Goal: Check status: Check status

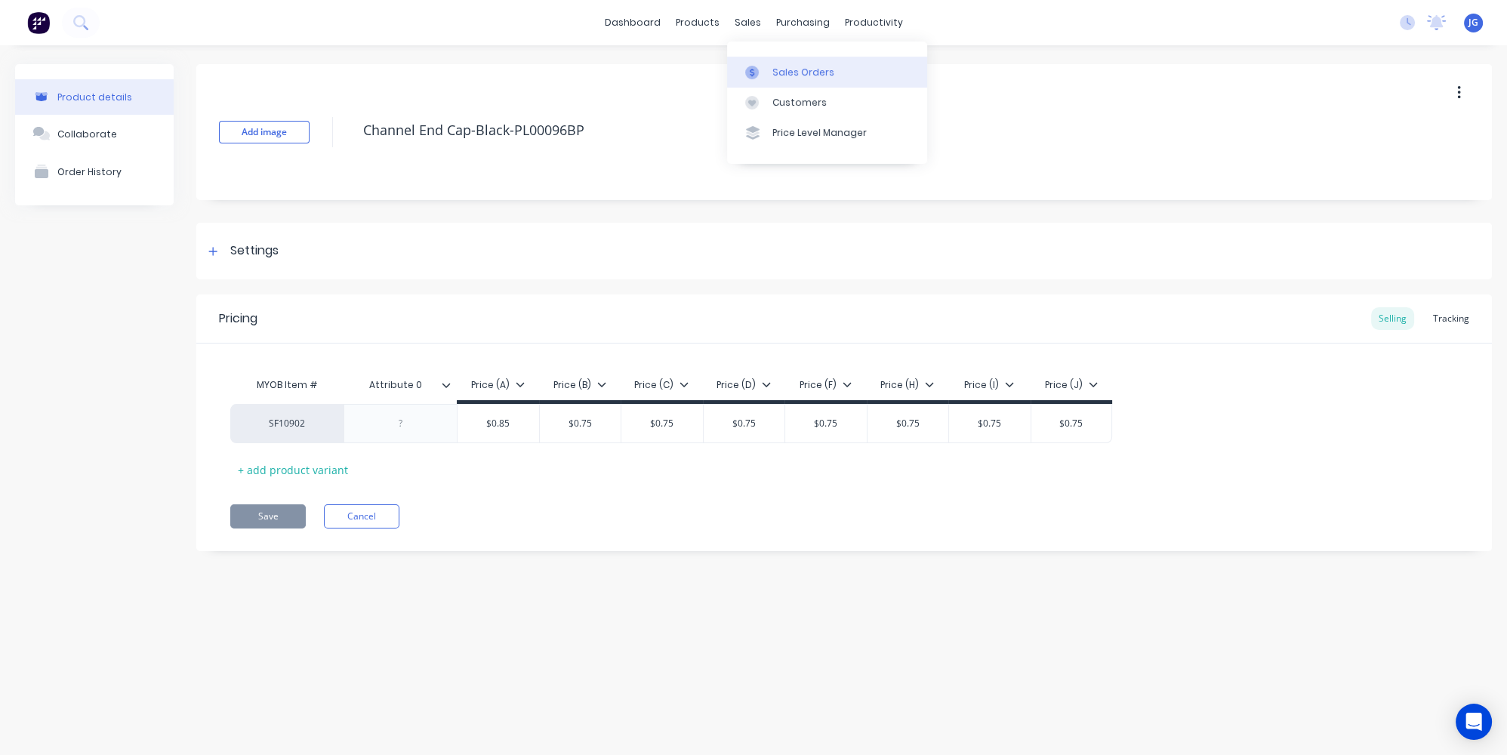
click at [765, 64] on link "Sales Orders" at bounding box center [827, 72] width 200 height 30
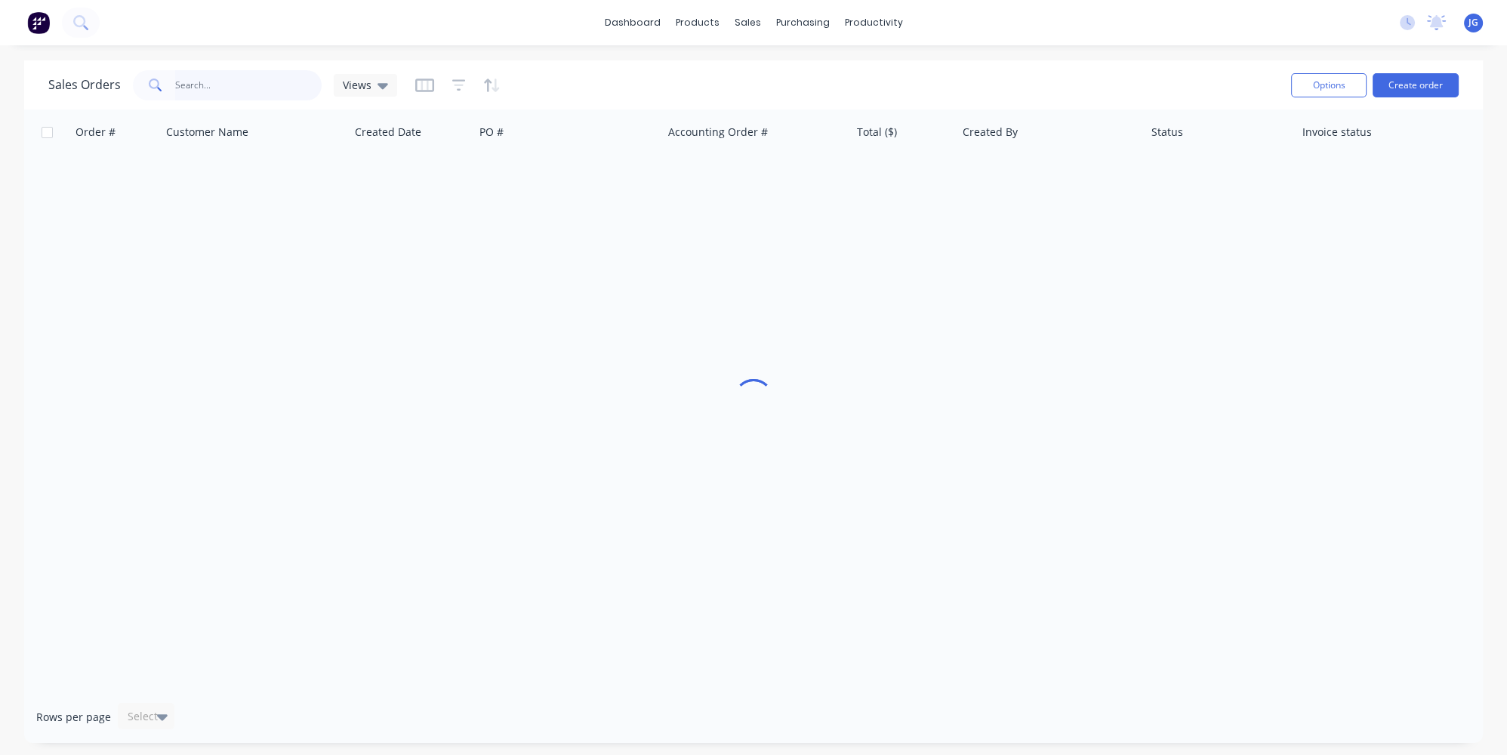
click at [220, 91] on input "text" at bounding box center [248, 85] width 147 height 30
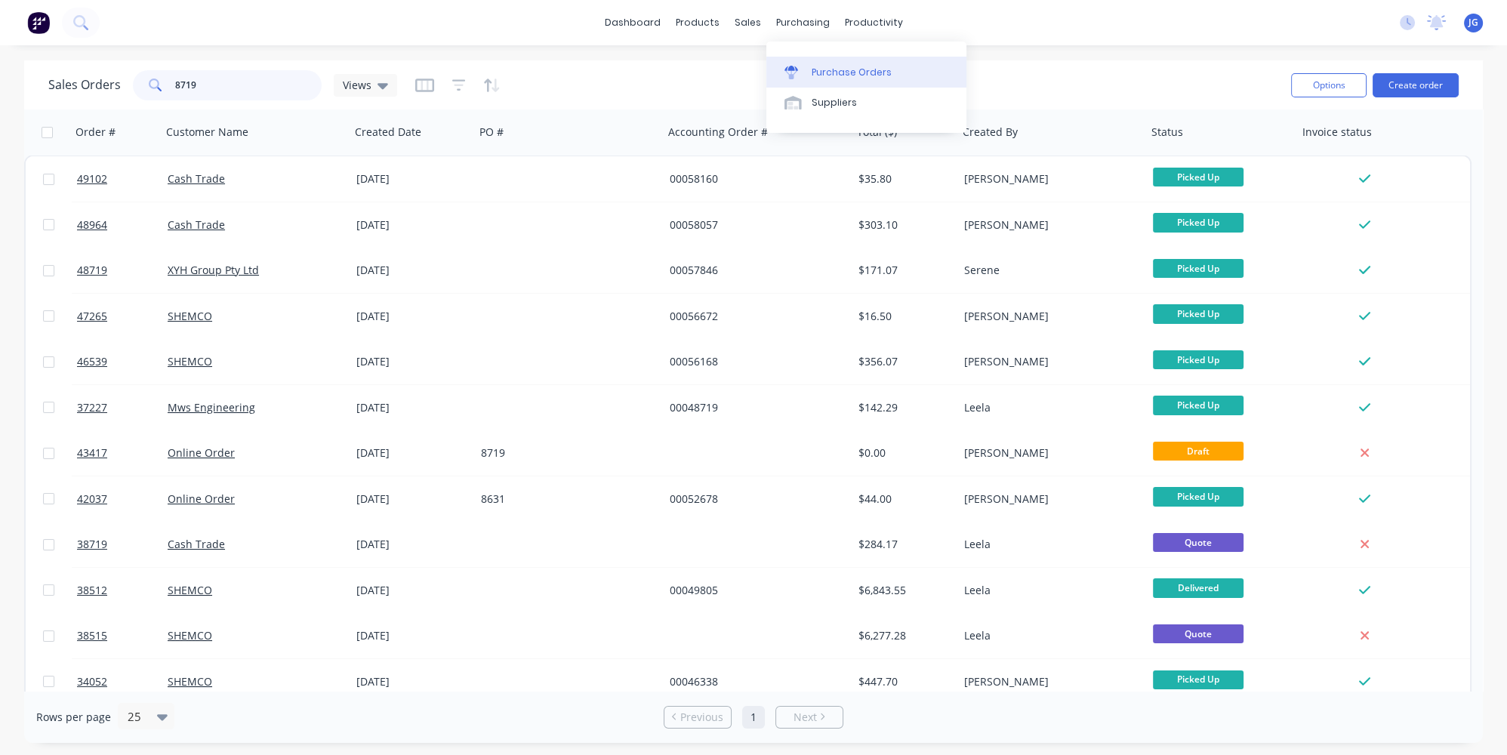
type input "8719"
click at [828, 82] on link "Purchase Orders" at bounding box center [866, 72] width 200 height 30
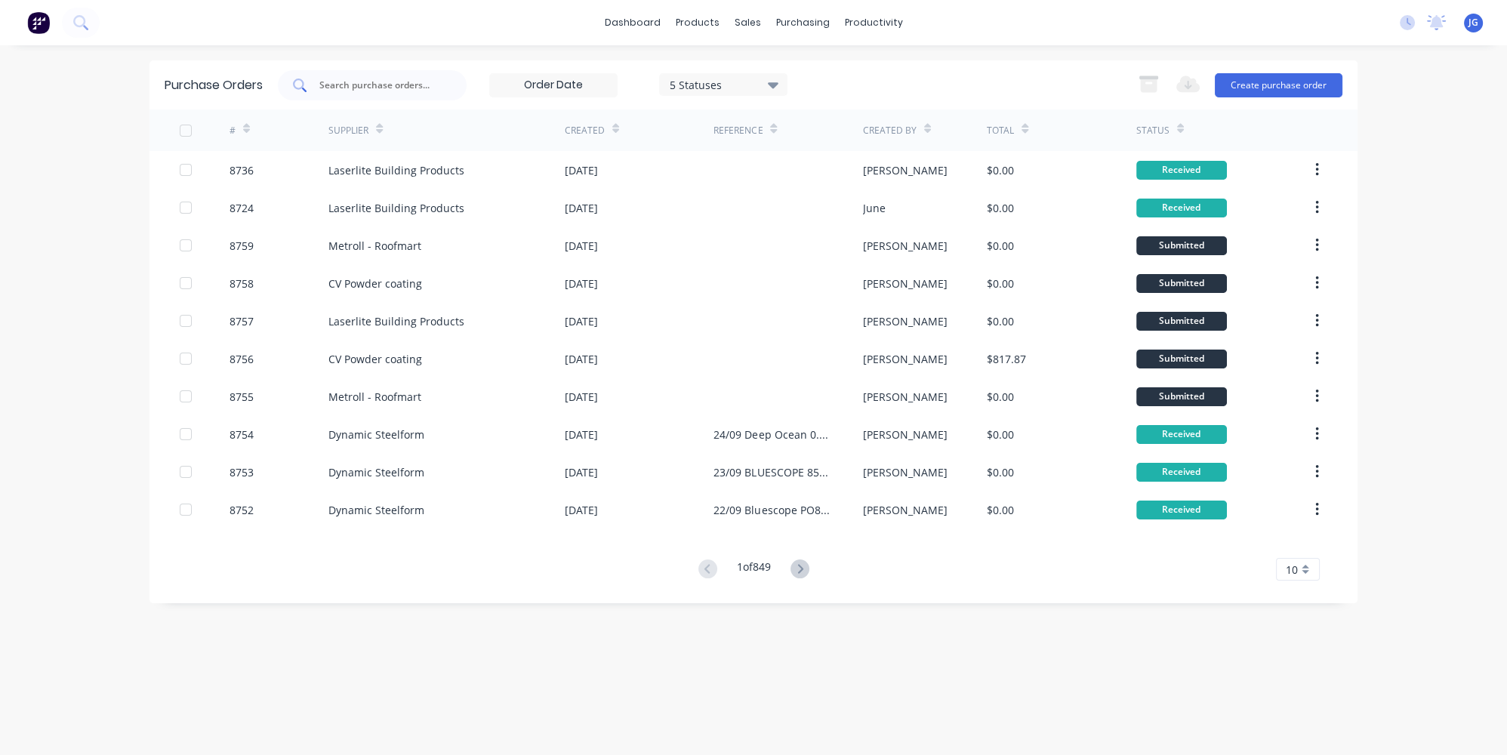
click at [450, 89] on div at bounding box center [372, 85] width 189 height 30
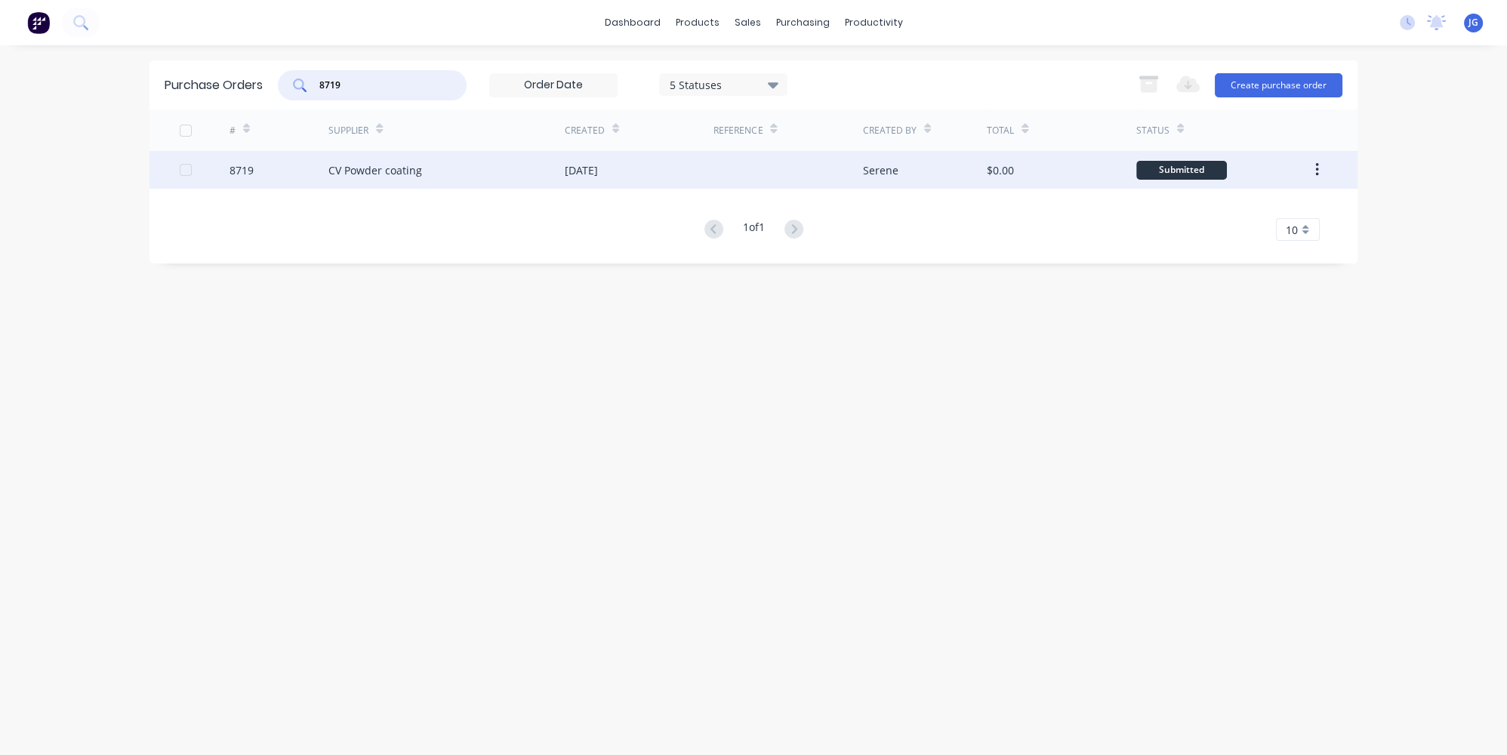
type input "8719"
click at [305, 155] on div "8719" at bounding box center [279, 170] width 100 height 38
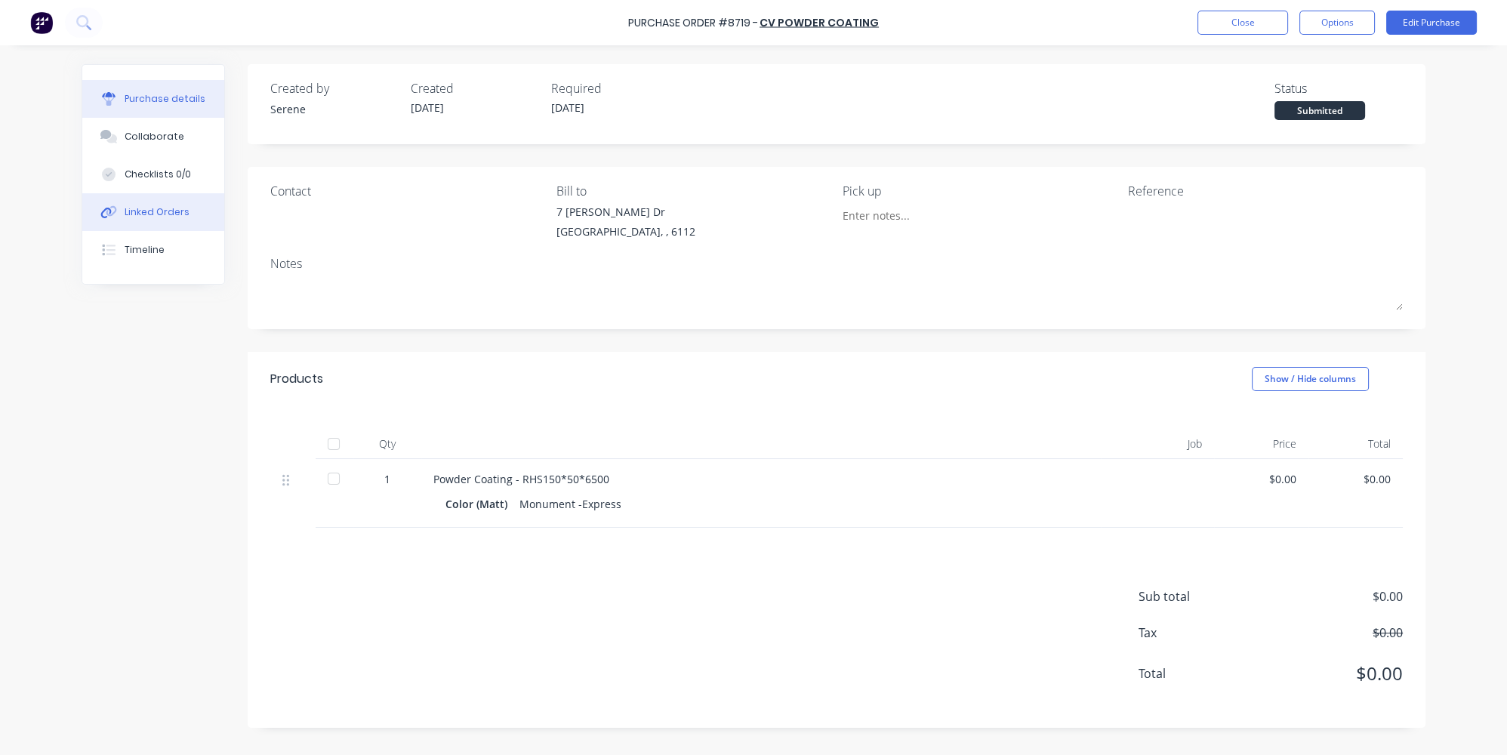
click at [147, 211] on div "Linked Orders" at bounding box center [157, 212] width 65 height 14
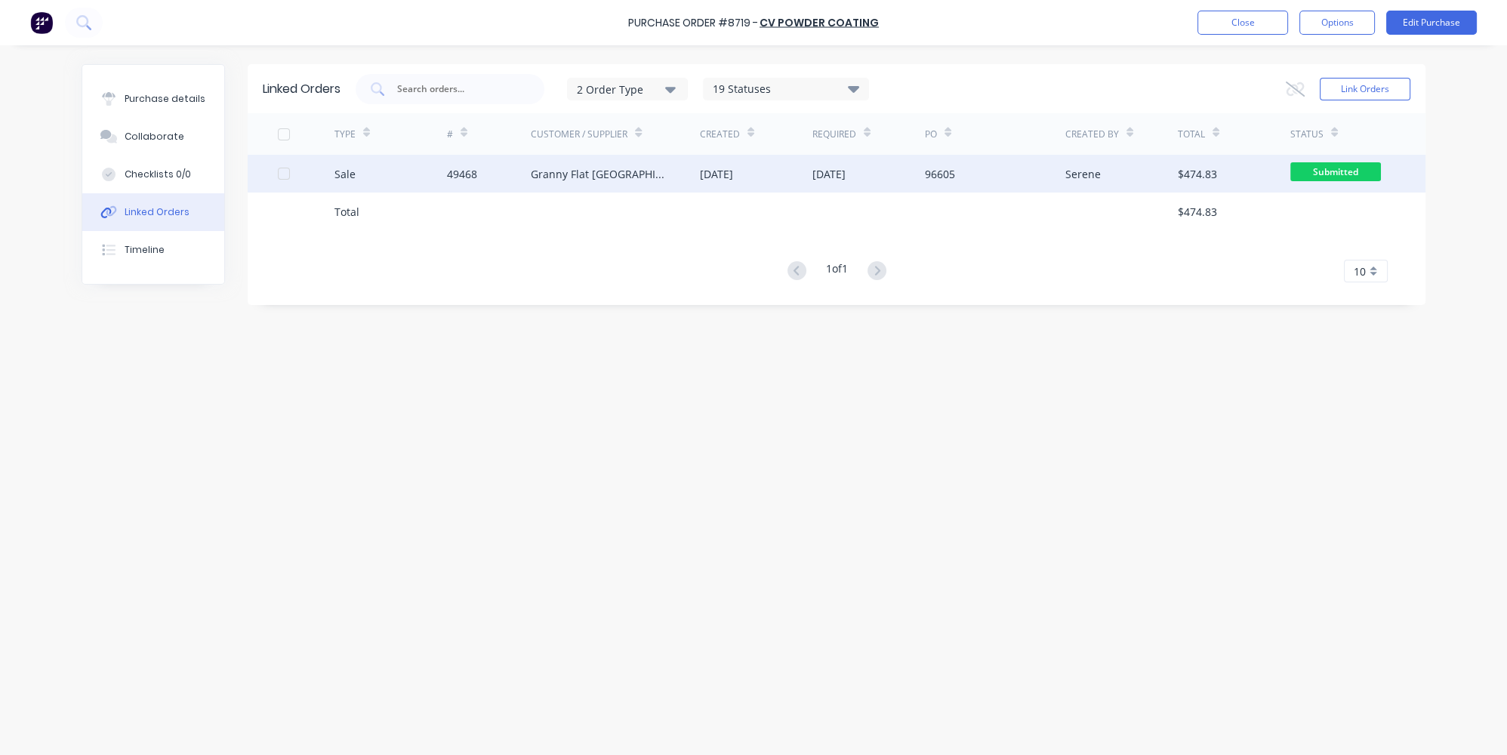
click at [386, 179] on div "Sale" at bounding box center [390, 174] width 112 height 38
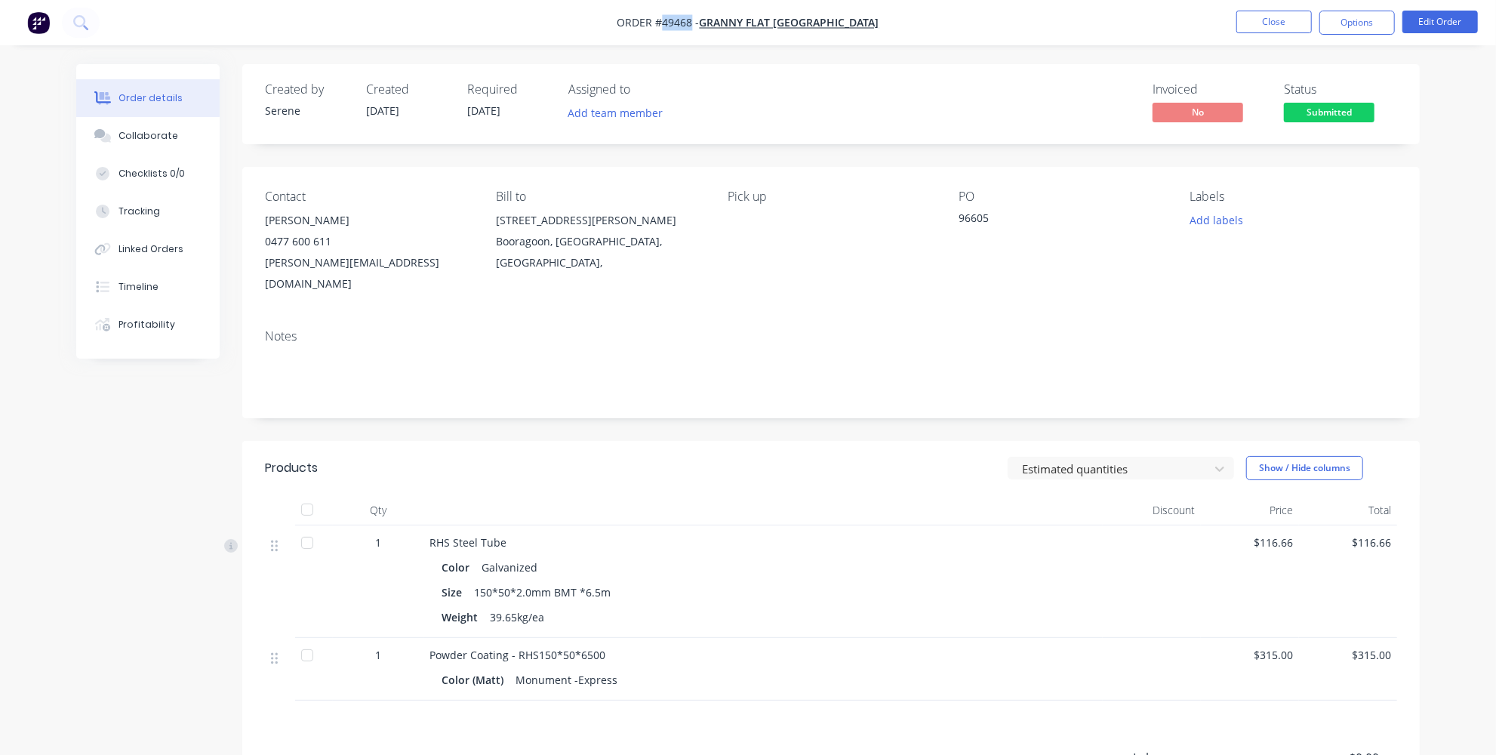
drag, startPoint x: 734, startPoint y: 21, endPoint x: 706, endPoint y: 20, distance: 28.7
click at [700, 20] on span "Order #49468 -" at bounding box center [658, 23] width 82 height 14
copy span "49468"
drag, startPoint x: 990, startPoint y: 217, endPoint x: 959, endPoint y: 216, distance: 31.0
click at [959, 216] on div "96605" at bounding box center [1053, 220] width 189 height 21
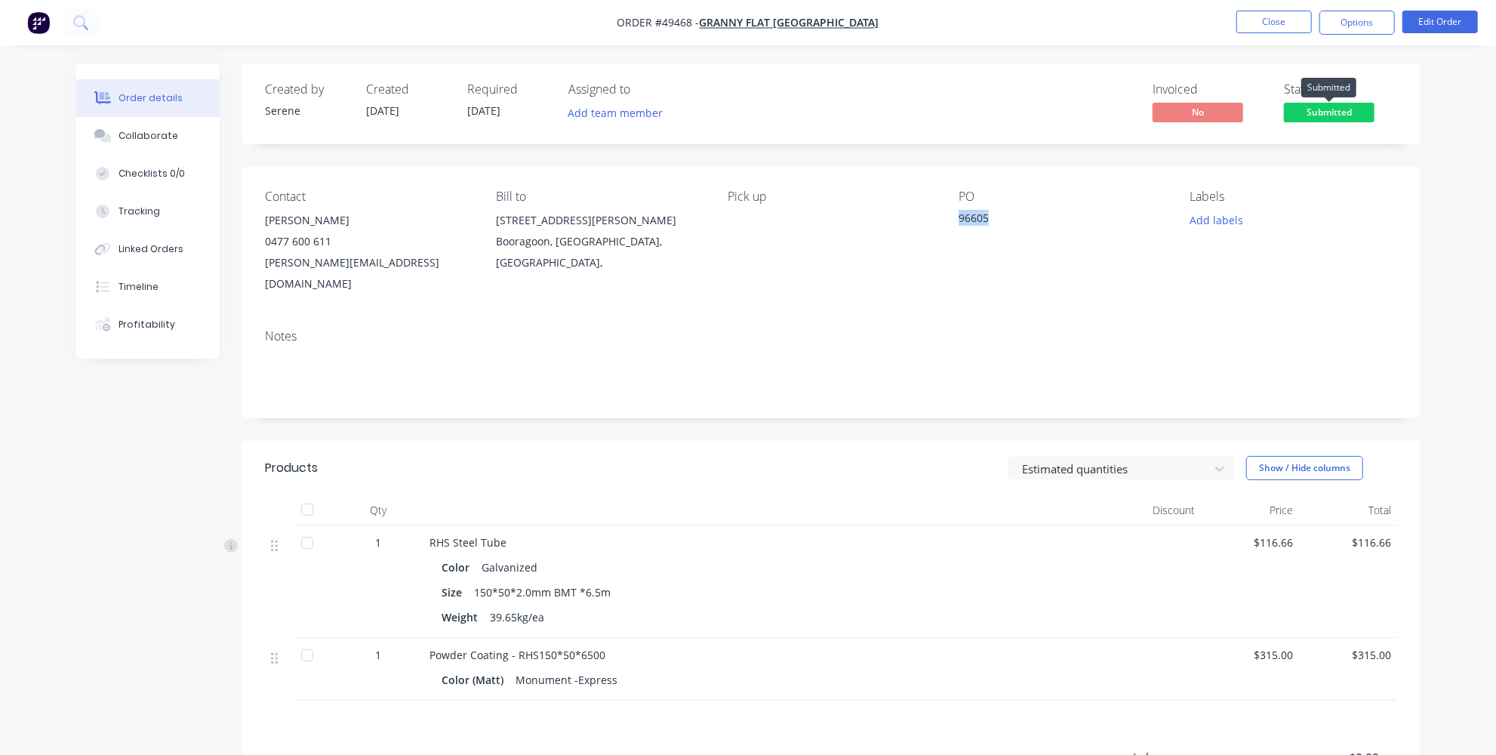
click at [1332, 108] on span "Submitted" at bounding box center [1329, 112] width 91 height 19
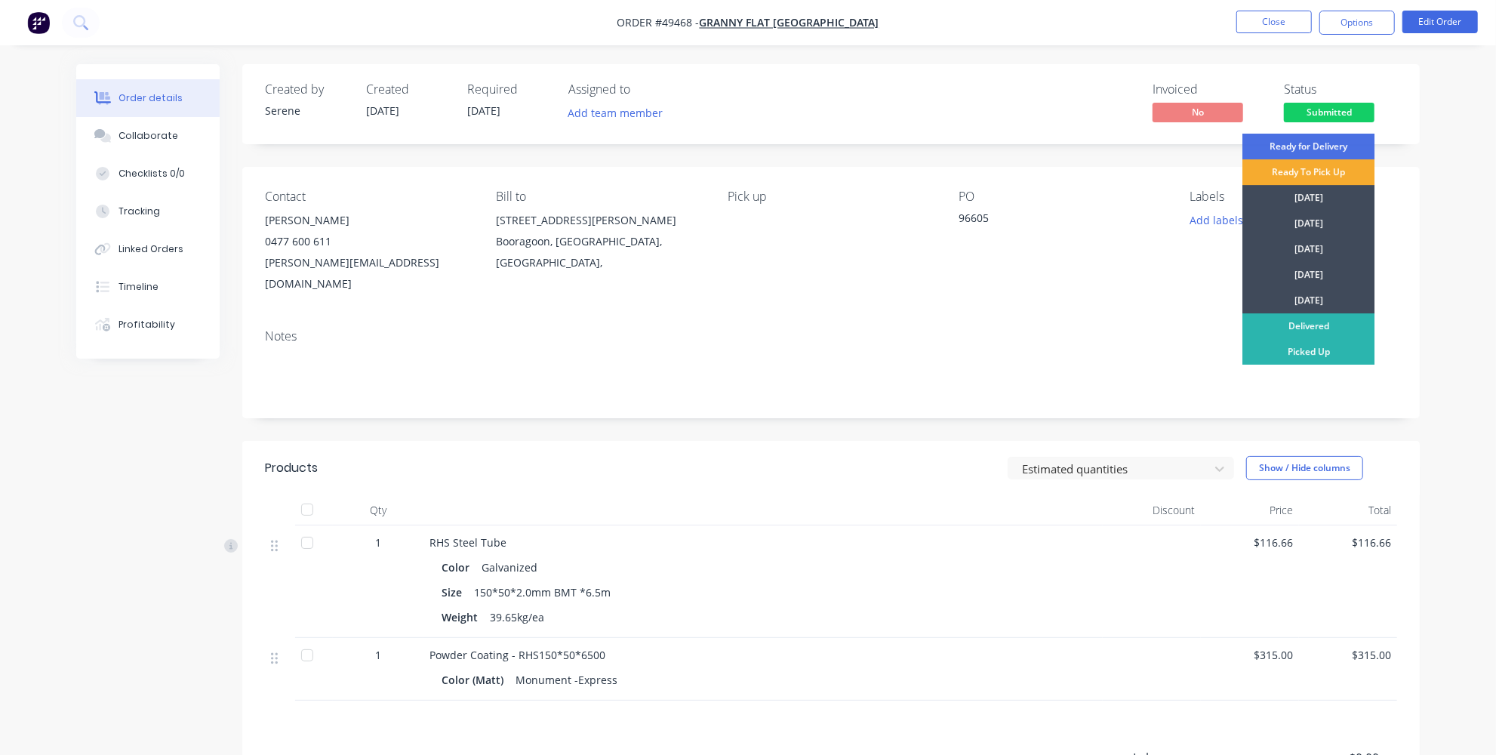
click at [1343, 170] on div "Ready To Pick Up" at bounding box center [1308, 172] width 132 height 26
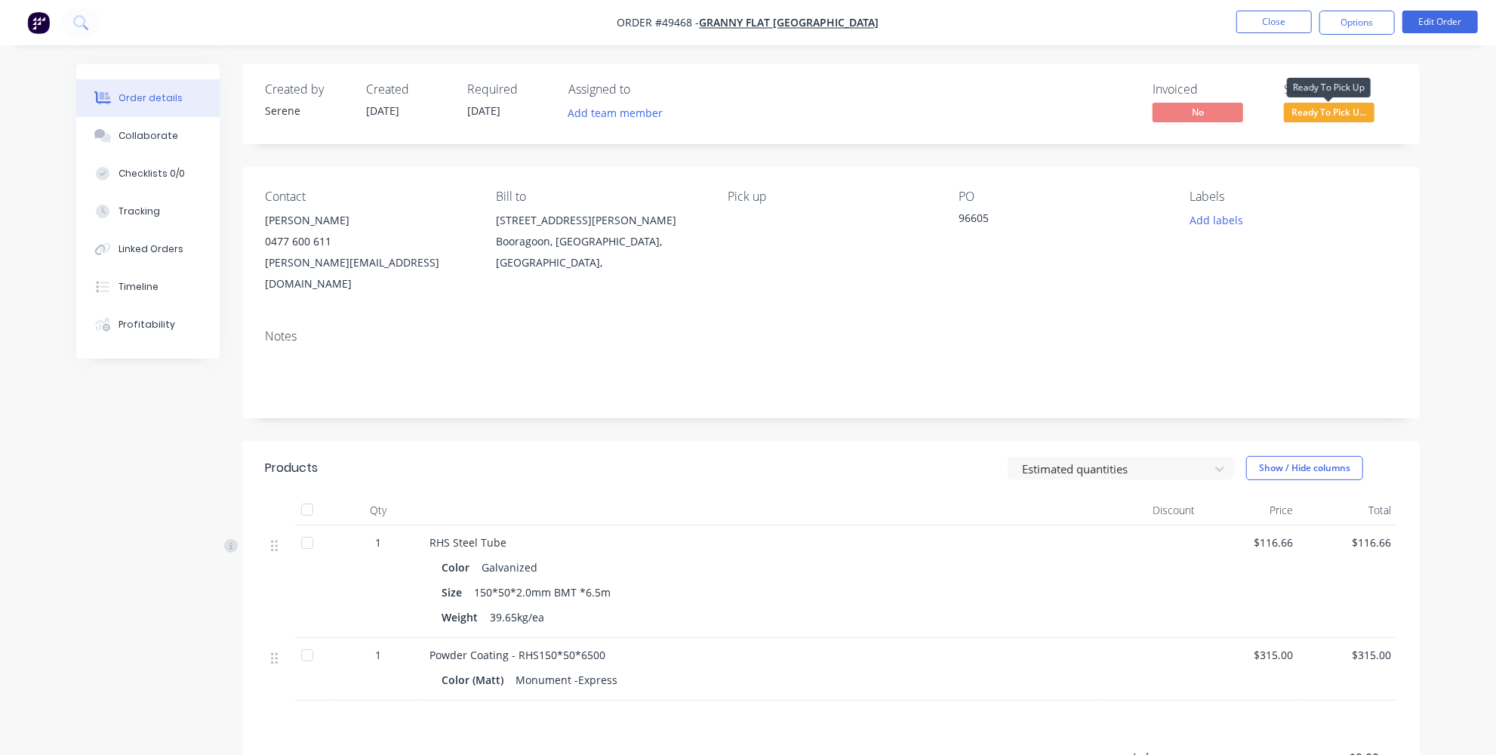
click at [1322, 113] on span "Ready To Pick U..." at bounding box center [1329, 112] width 91 height 19
click at [798, 402] on div "Created by Serene Created 19/09/25 Required 24/09/25 Assigned to Add team membe…" at bounding box center [831, 488] width 1178 height 849
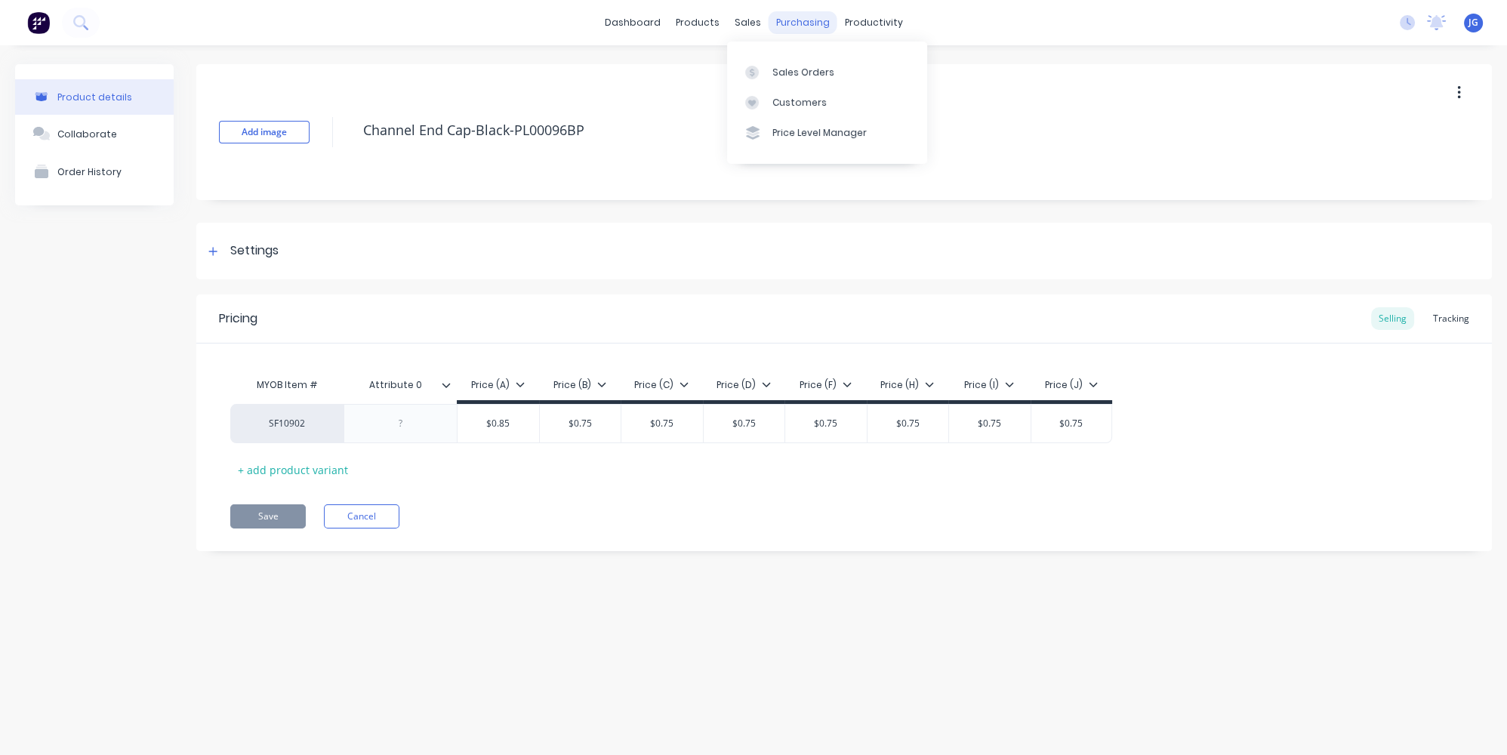
type textarea "x"
click at [778, 67] on div "Sales Orders" at bounding box center [803, 73] width 62 height 14
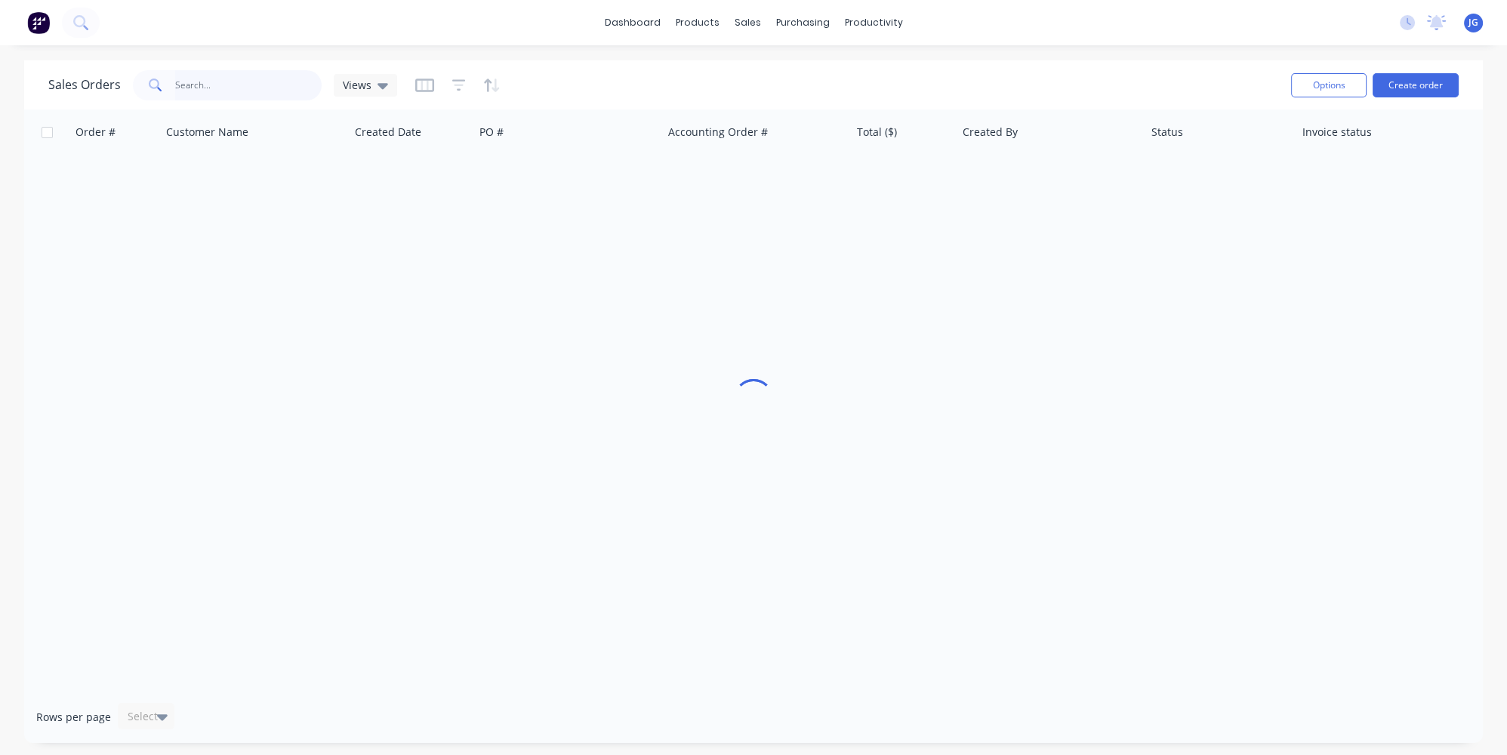
click at [293, 82] on input "text" at bounding box center [248, 85] width 147 height 30
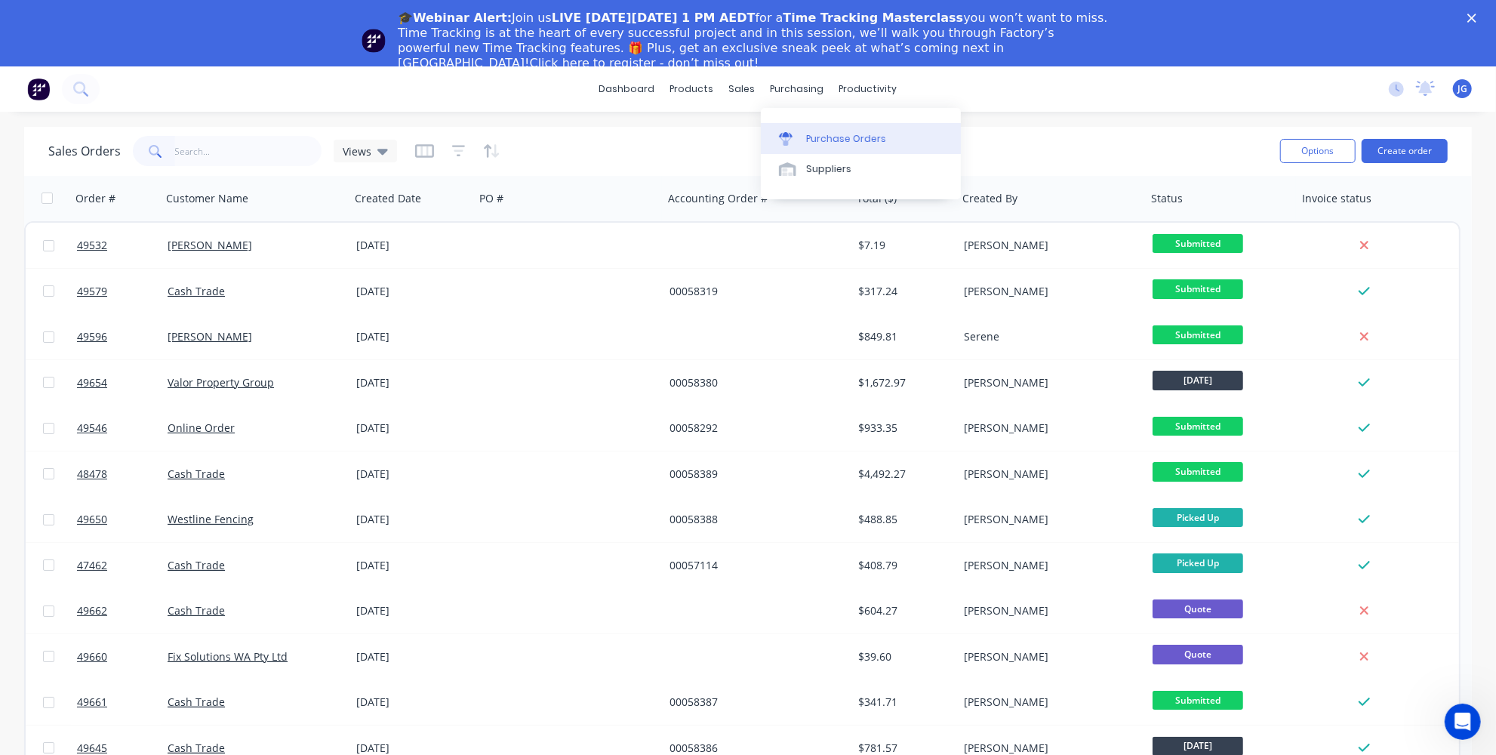
click at [801, 145] on link "Purchase Orders" at bounding box center [861, 138] width 200 height 30
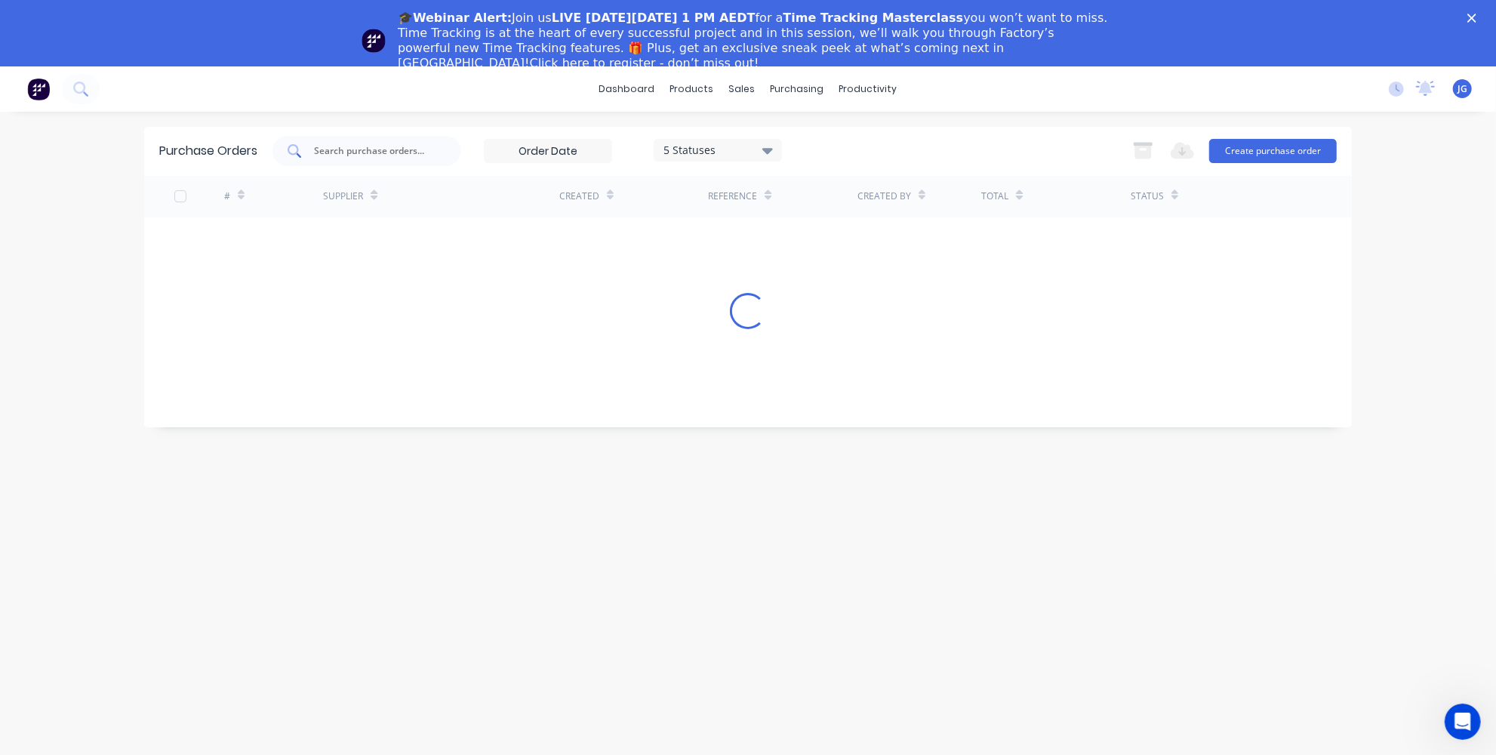
click at [325, 146] on input "text" at bounding box center [375, 150] width 125 height 15
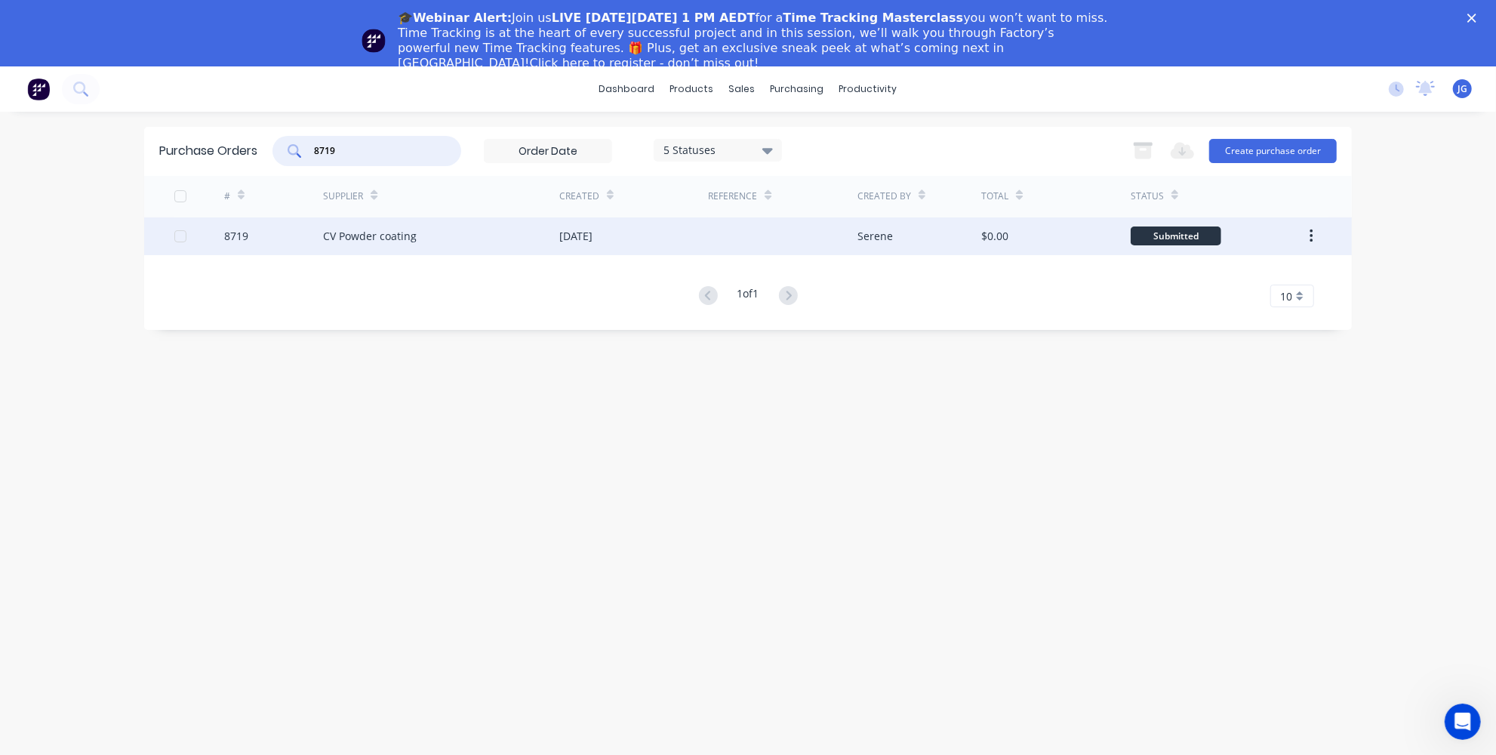
type input "8719"
click at [298, 239] on div "8719" at bounding box center [274, 236] width 100 height 38
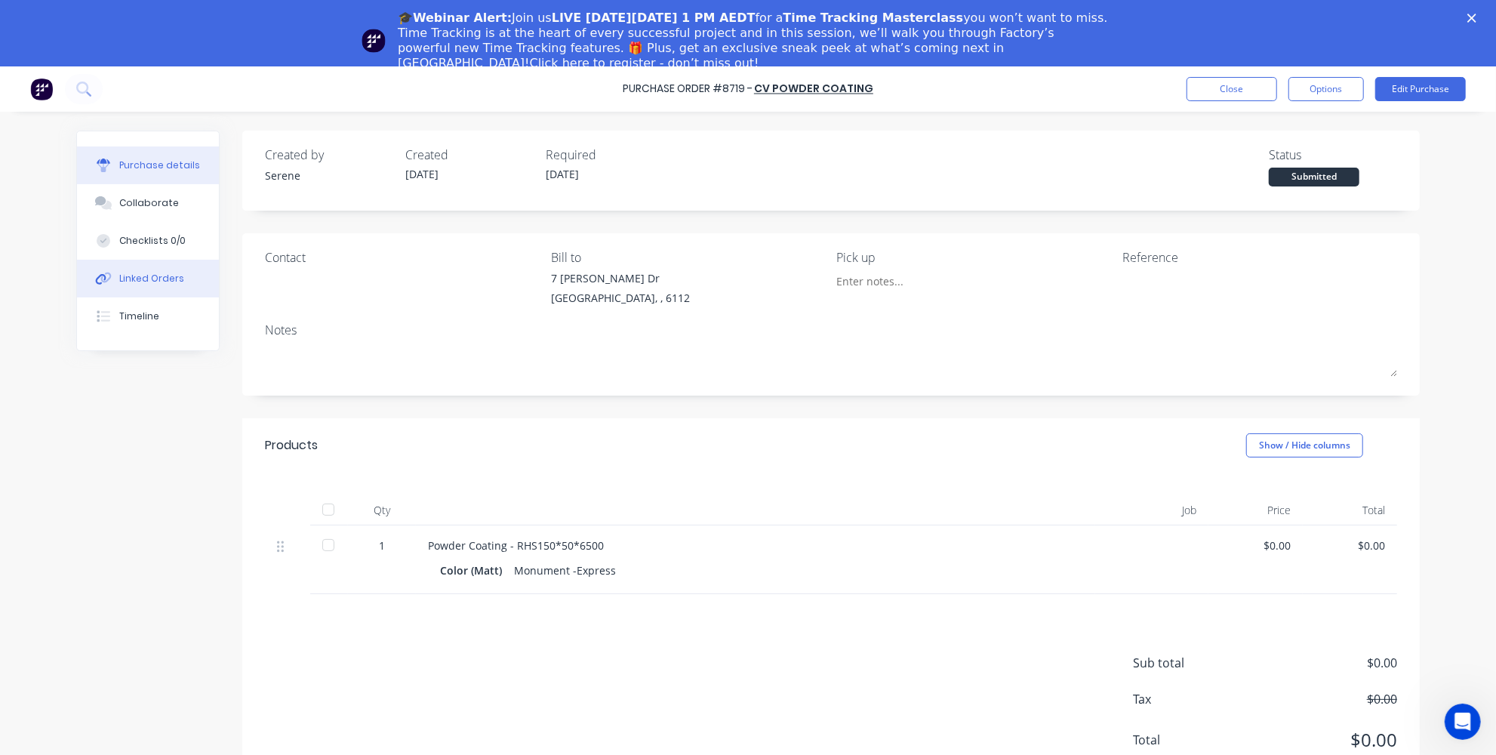
click at [151, 279] on div "Linked Orders" at bounding box center [151, 279] width 65 height 14
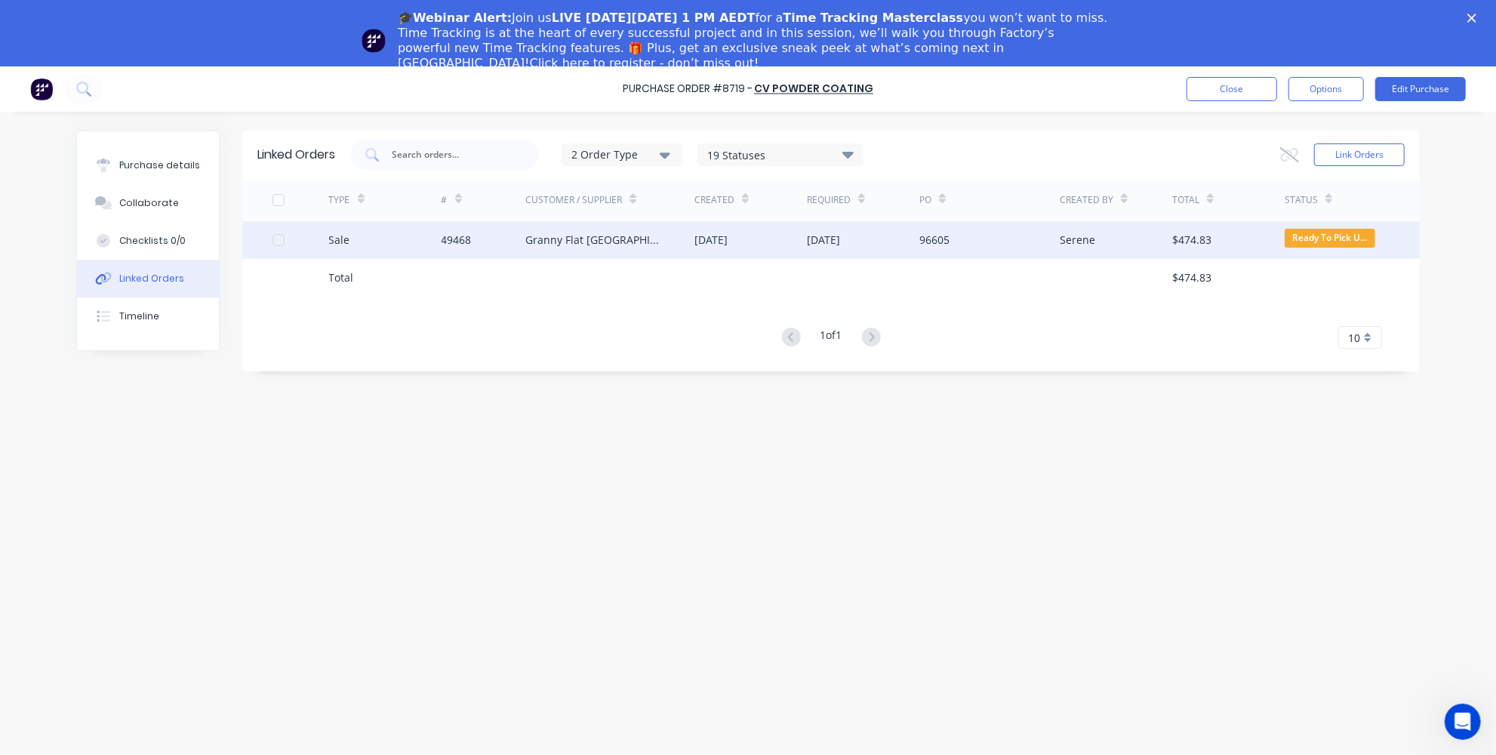
click at [388, 242] on div "Sale" at bounding box center [385, 240] width 112 height 38
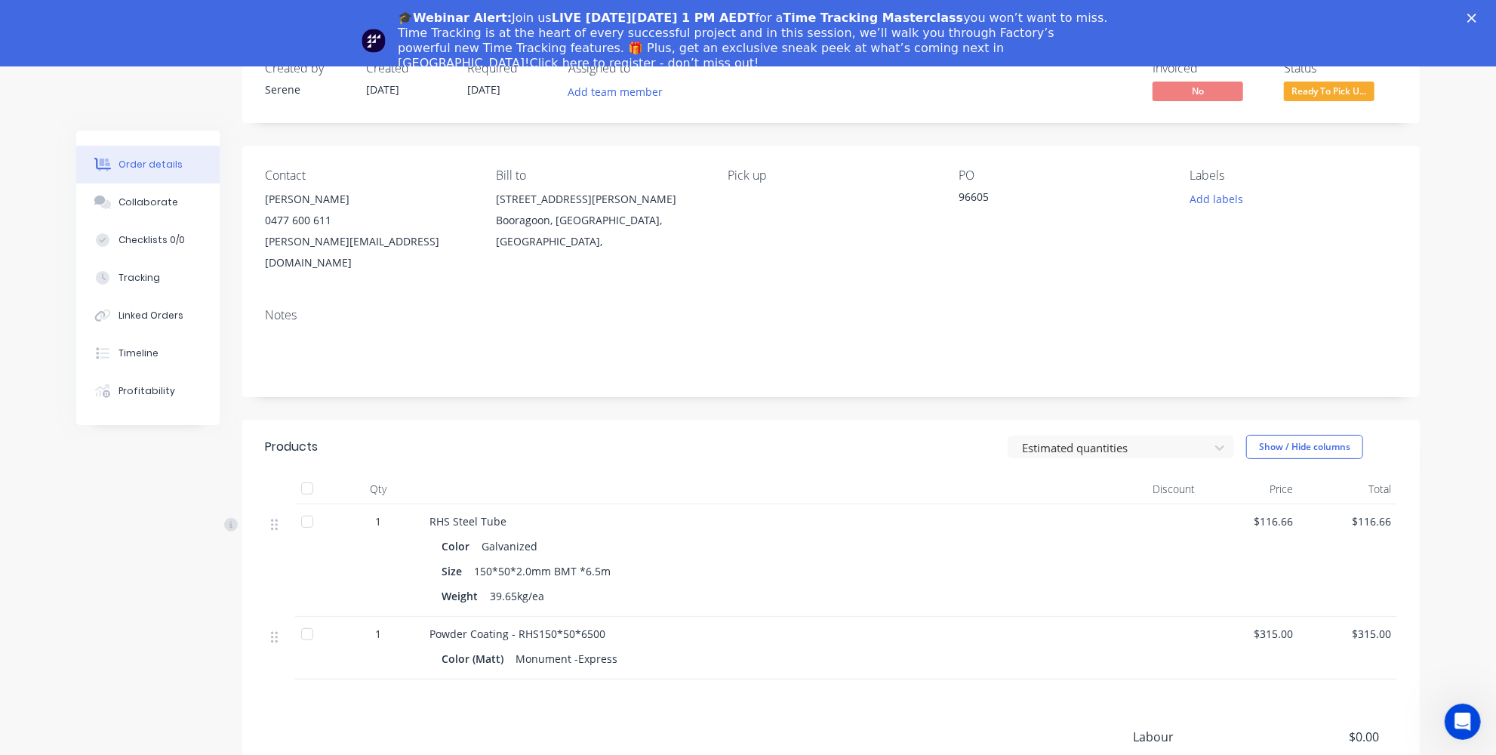
scroll to position [68, 0]
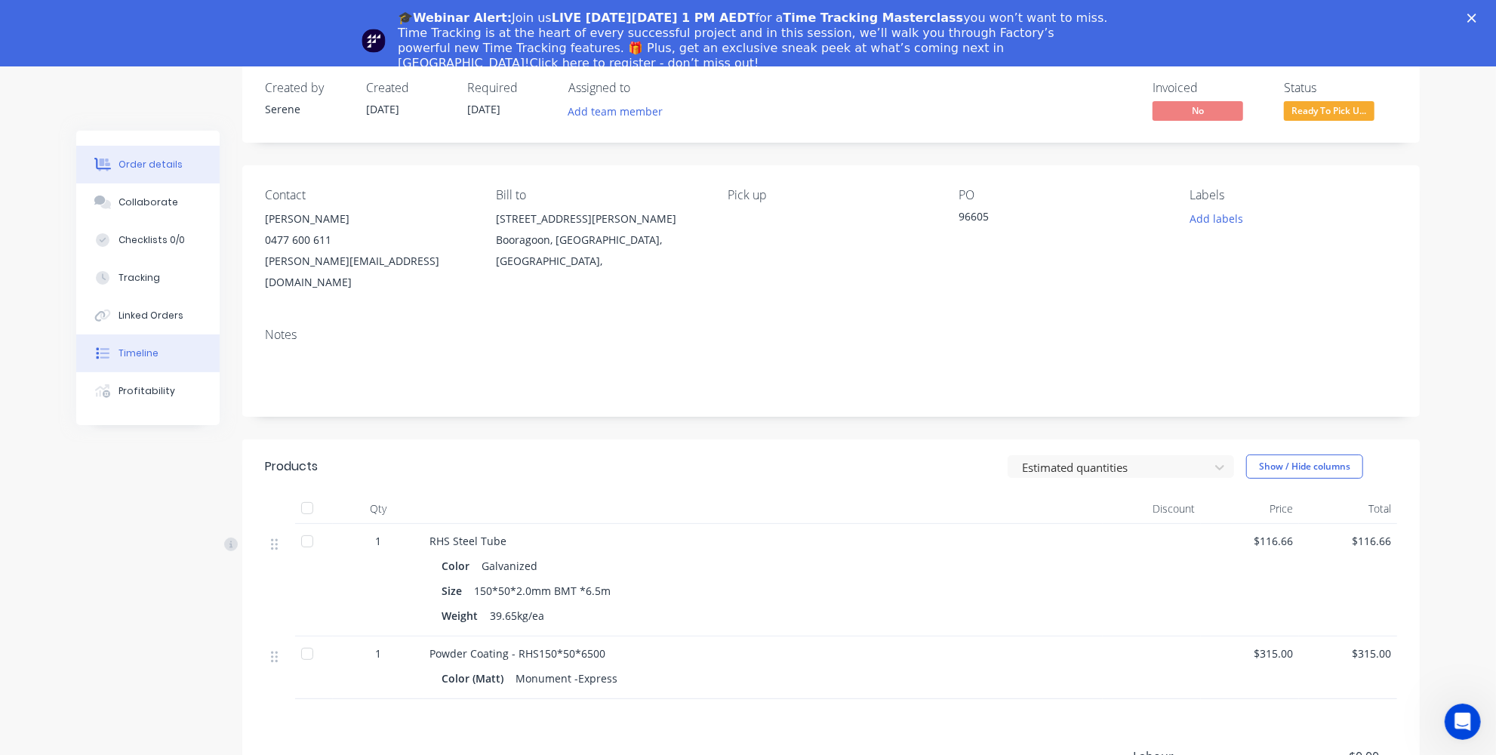
click at [149, 349] on div "Timeline" at bounding box center [139, 353] width 40 height 14
